Goal: Task Accomplishment & Management: Complete application form

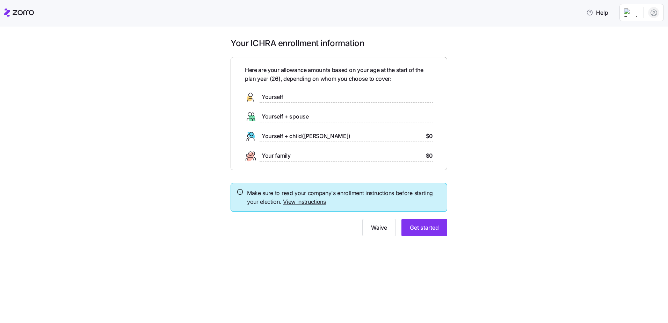
click at [268, 98] on span "Yourself" at bounding box center [272, 97] width 21 height 9
drag, startPoint x: 268, startPoint y: 98, endPoint x: 303, endPoint y: 91, distance: 35.2
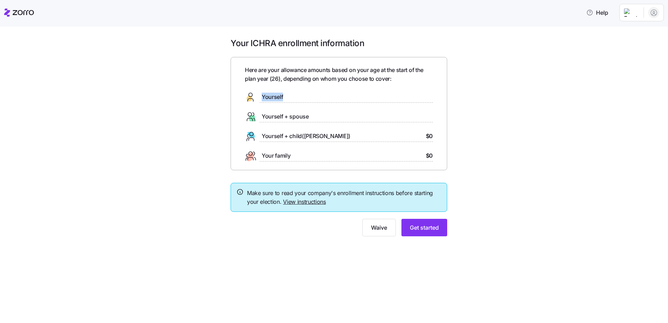
click at [303, 92] on div "Yourself" at bounding box center [339, 97] width 188 height 11
click at [477, 212] on div "Your ICHRA enrollment information Here are your allowance amounts based on your…" at bounding box center [339, 141] width 639 height 207
click at [438, 230] on span "Get started" at bounding box center [424, 227] width 29 height 8
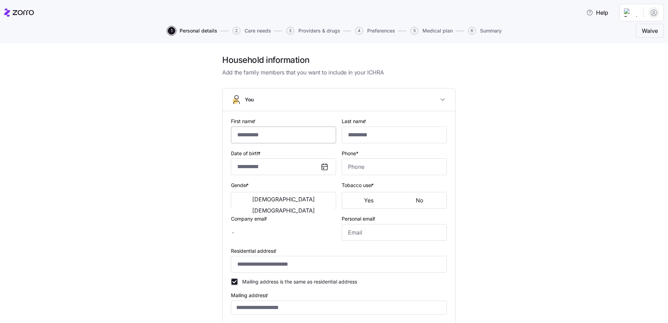
type input "****"
type input "*****"
type input "[EMAIL_ADDRESS][DOMAIN_NAME]"
type input "**********"
checkbox input "true"
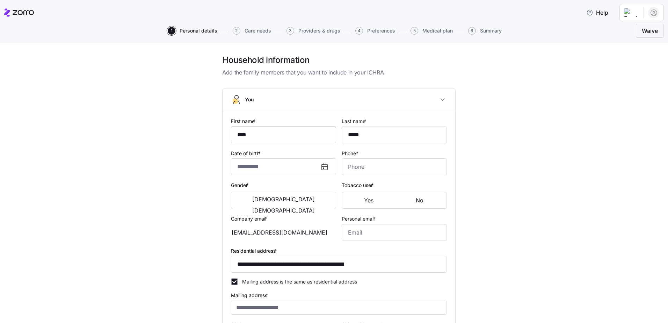
type input "**********"
type input "[PHONE_NUMBER]"
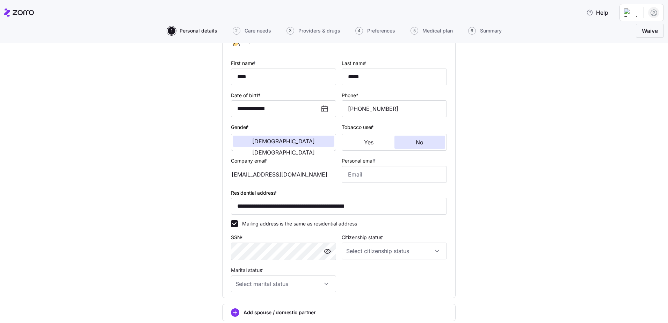
scroll to position [70, 0]
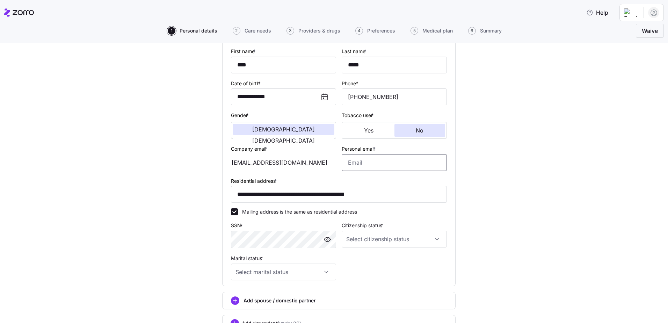
click at [354, 163] on input "Personal email *" at bounding box center [394, 162] width 105 height 17
click at [309, 161] on div "[EMAIL_ADDRESS][DOMAIN_NAME]" at bounding box center [283, 162] width 105 height 17
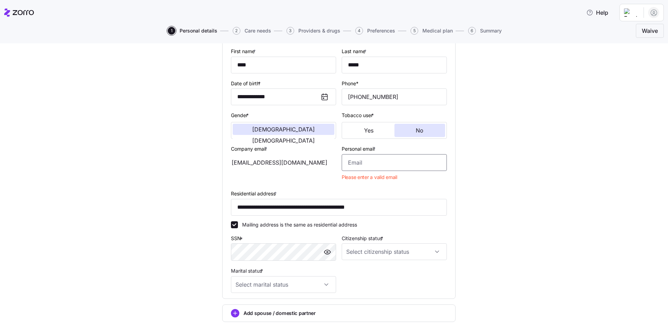
click at [352, 162] on input "Personal email *" at bounding box center [394, 162] width 105 height 17
type input "[EMAIL_ADDRESS][DOMAIN_NAME]"
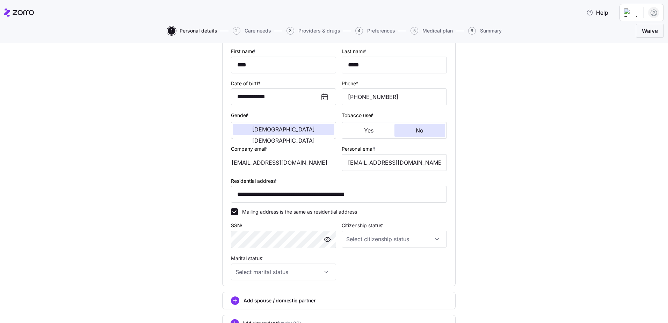
click at [476, 176] on div "**********" at bounding box center [339, 174] width 639 height 378
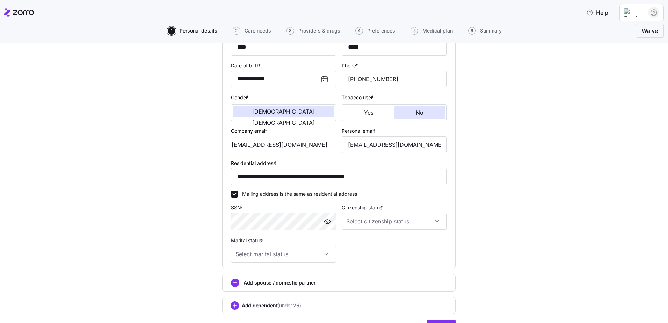
scroll to position [105, 0]
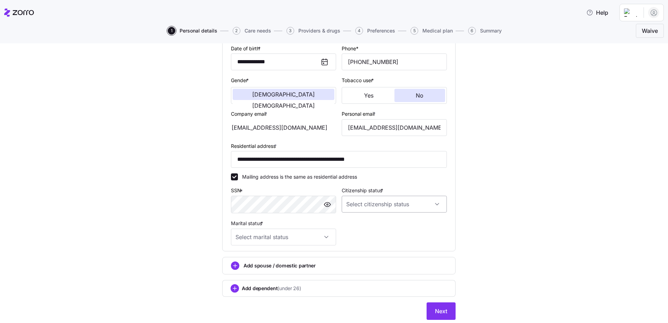
drag, startPoint x: 435, startPoint y: 206, endPoint x: 435, endPoint y: 197, distance: 8.7
click at [435, 204] on input "Citizenship status *" at bounding box center [394, 204] width 105 height 17
click at [379, 218] on div "[DEMOGRAPHIC_DATA] citizen" at bounding box center [392, 225] width 100 height 15
type input "[DEMOGRAPHIC_DATA] citizen"
click at [321, 233] on input "Marital status *" at bounding box center [283, 236] width 105 height 17
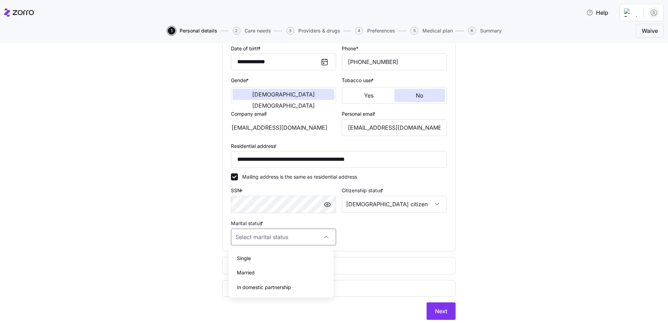
click at [286, 260] on div "Single" at bounding box center [281, 258] width 100 height 15
type input "Single"
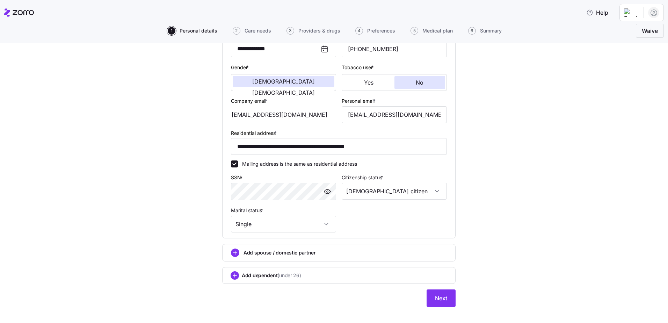
scroll to position [127, 0]
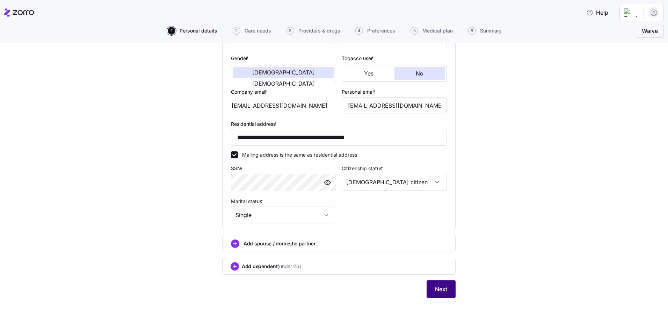
click at [452, 287] on button "Next" at bounding box center [441, 288] width 29 height 17
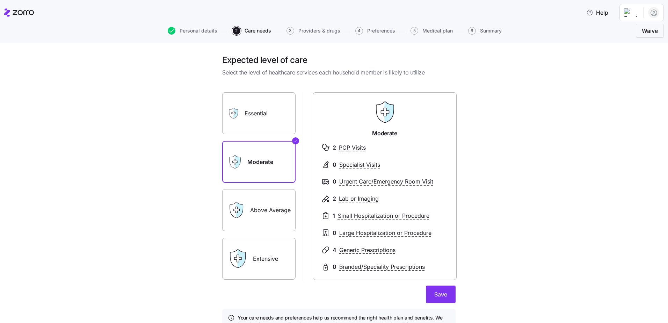
click at [269, 123] on label "Essential" at bounding box center [258, 113] width 73 height 42
click at [0, 0] on input "Essential" at bounding box center [0, 0] width 0 height 0
click at [272, 150] on label "Moderate" at bounding box center [258, 162] width 73 height 42
click at [0, 0] on input "Moderate" at bounding box center [0, 0] width 0 height 0
click at [254, 119] on label "Essential" at bounding box center [258, 113] width 73 height 42
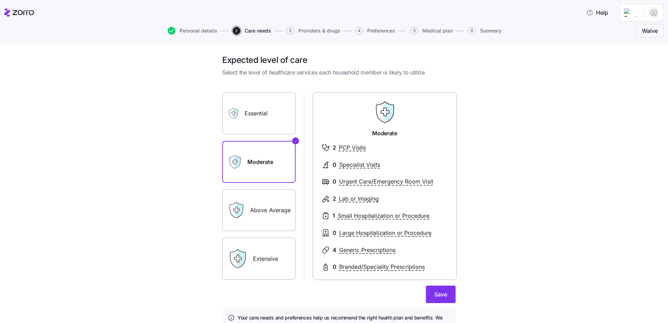
click at [0, 0] on input "Essential" at bounding box center [0, 0] width 0 height 0
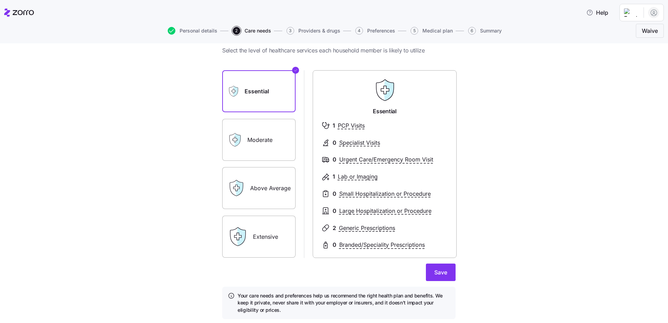
scroll to position [43, 0]
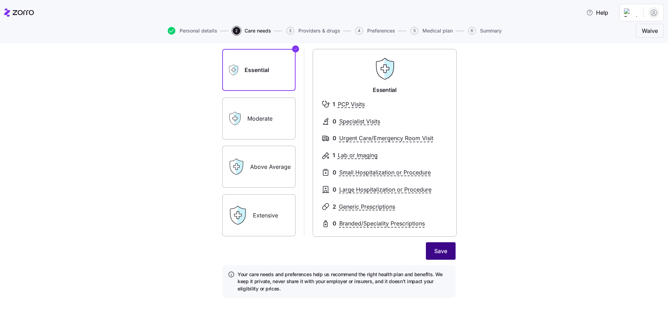
click at [430, 253] on button "Save" at bounding box center [441, 250] width 30 height 17
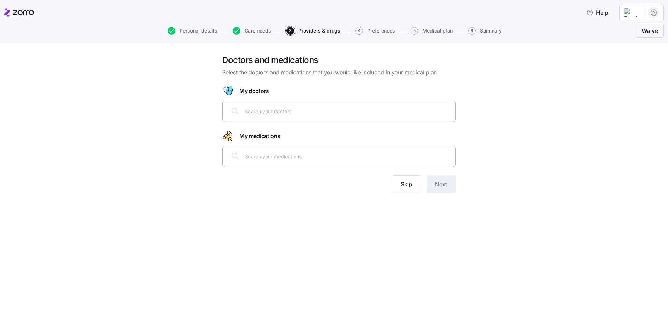
click at [262, 108] on input "text" at bounding box center [348, 111] width 206 height 8
click at [264, 111] on input "text" at bounding box center [348, 111] width 206 height 8
type input "[PERSON_NAME]"
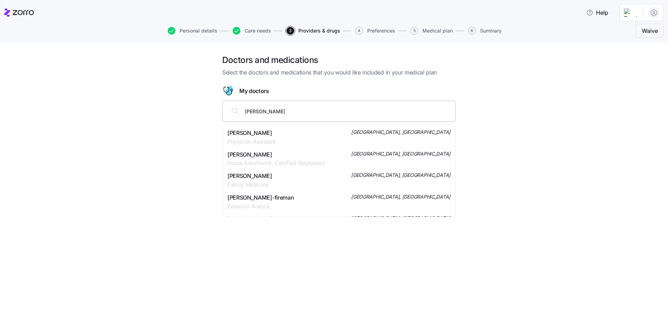
click at [272, 179] on span "[PERSON_NAME]" at bounding box center [249, 176] width 45 height 9
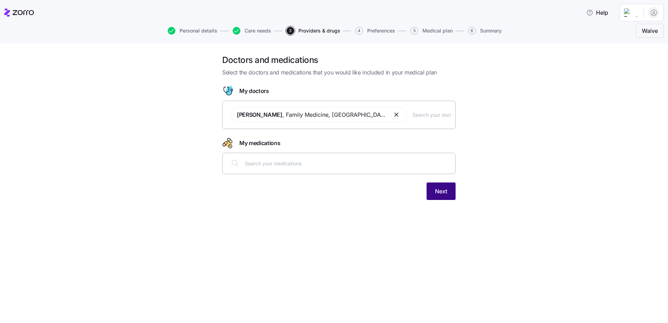
click at [431, 196] on button "Next" at bounding box center [441, 190] width 29 height 17
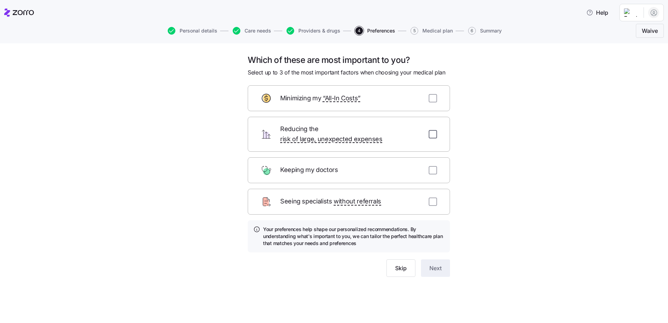
click at [433, 130] on input "checkbox" at bounding box center [433, 134] width 8 height 8
checkbox input "true"
click at [433, 98] on input "checkbox" at bounding box center [433, 98] width 8 height 8
checkbox input "true"
click at [434, 197] on input "checkbox" at bounding box center [433, 201] width 8 height 8
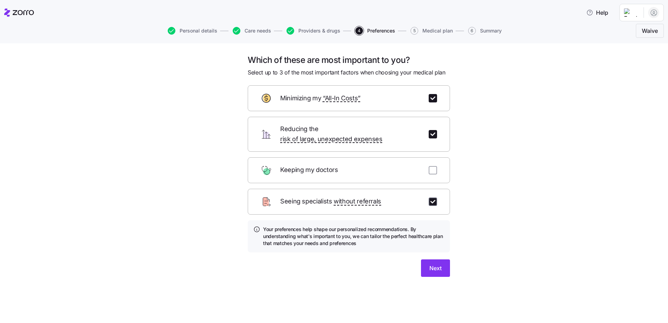
checkbox input "true"
click at [444, 262] on button "Next" at bounding box center [435, 267] width 29 height 17
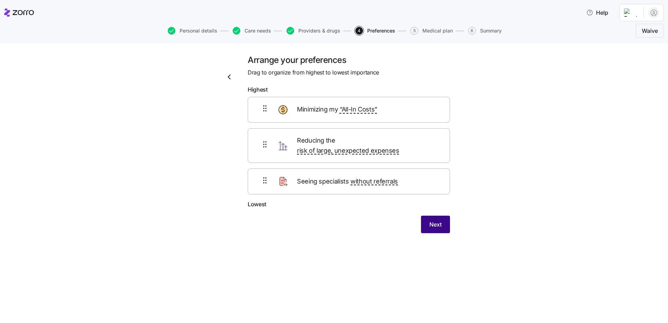
click at [442, 216] on button "Next" at bounding box center [435, 224] width 29 height 17
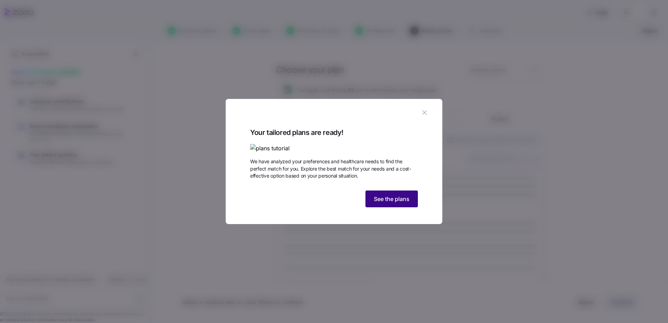
click at [390, 207] on button "See the plans" at bounding box center [391, 198] width 52 height 17
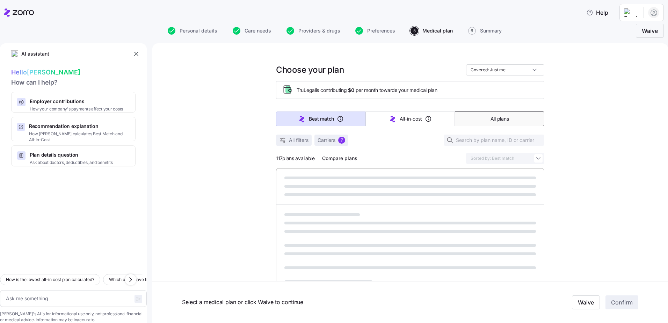
click at [470, 122] on button "All plans" at bounding box center [499, 118] width 89 height 15
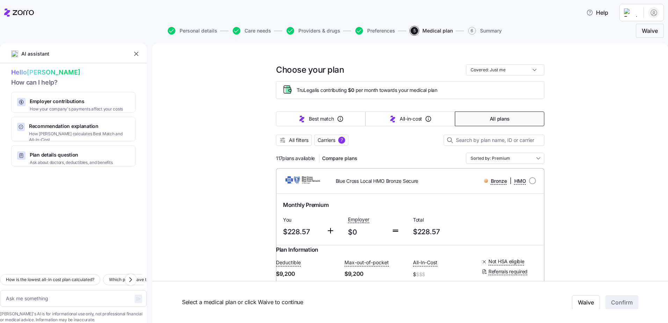
type textarea "x"
type input "Sorted by: Premium"
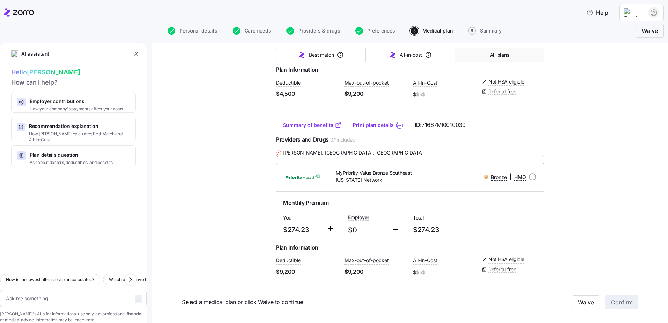
scroll to position [1851, 0]
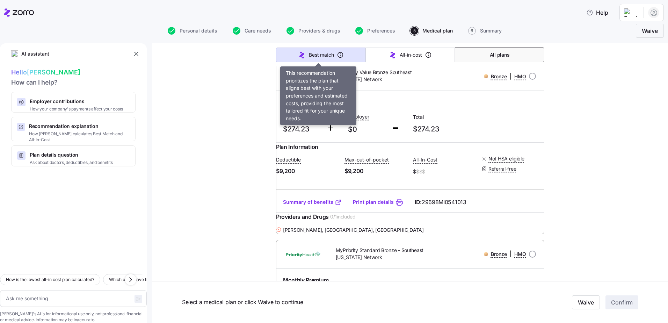
click at [294, 50] on button "Best match" at bounding box center [320, 55] width 89 height 15
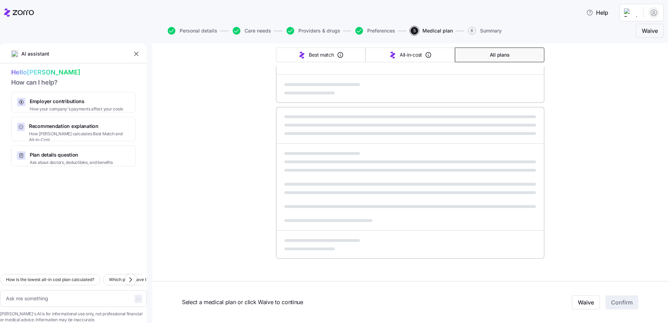
type textarea "x"
type input "Sorted by: Best match"
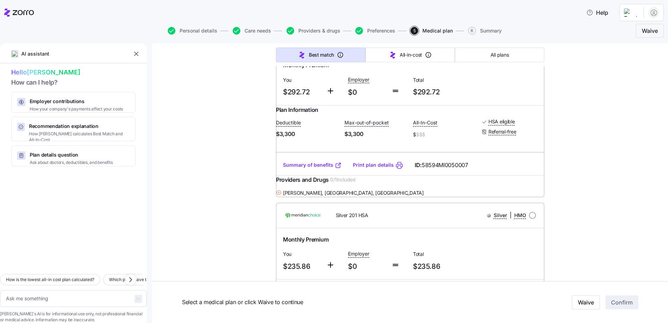
scroll to position [0, 0]
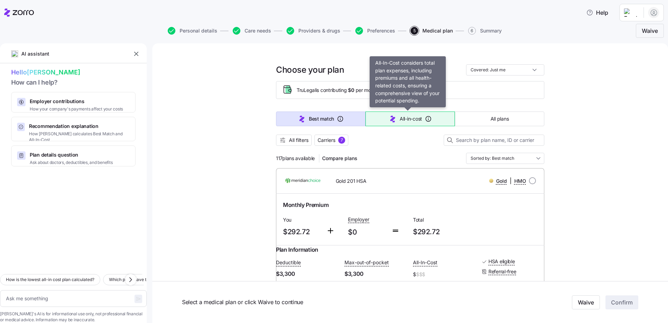
click at [391, 123] on button "All-in-cost" at bounding box center [409, 118] width 89 height 15
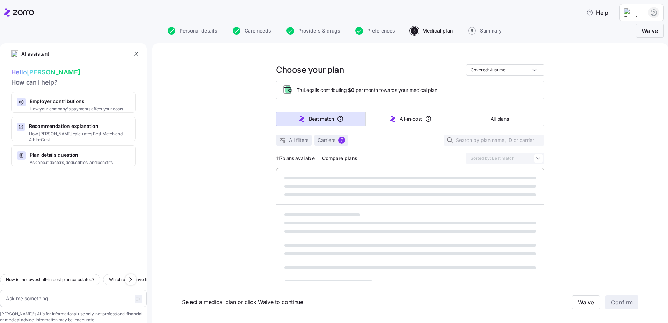
type textarea "x"
type input "Sorted by: All-in-cost"
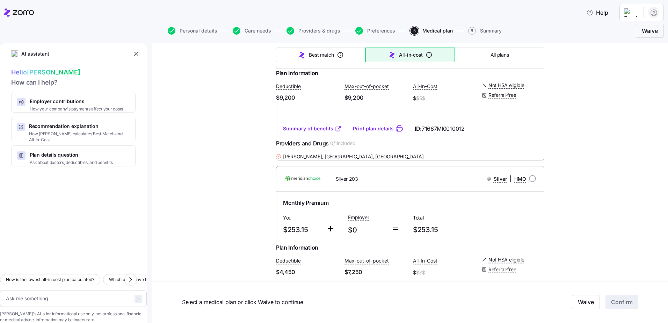
scroll to position [838, 0]
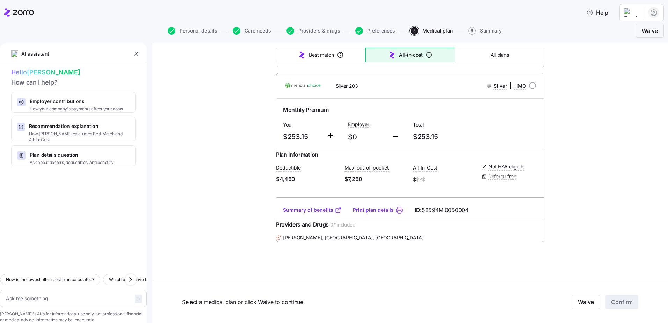
type textarea "x"
